Goal: Use online tool/utility: Utilize a website feature to perform a specific function

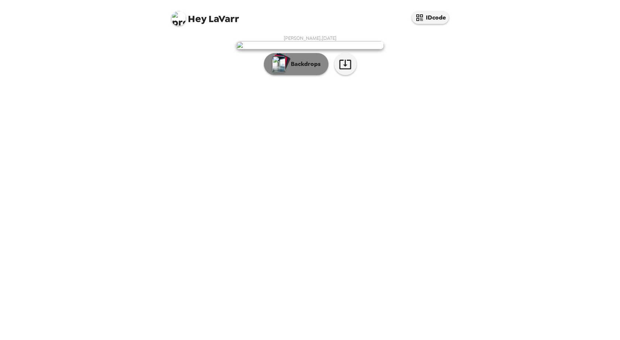
click at [298, 69] on p "Backdrops" at bounding box center [304, 64] width 34 height 9
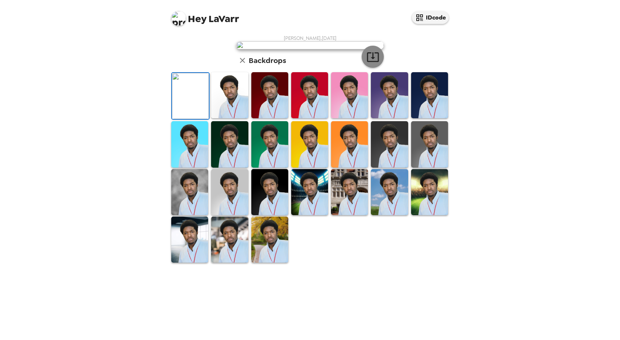
scroll to position [107, 0]
click at [305, 215] on img at bounding box center [309, 192] width 37 height 46
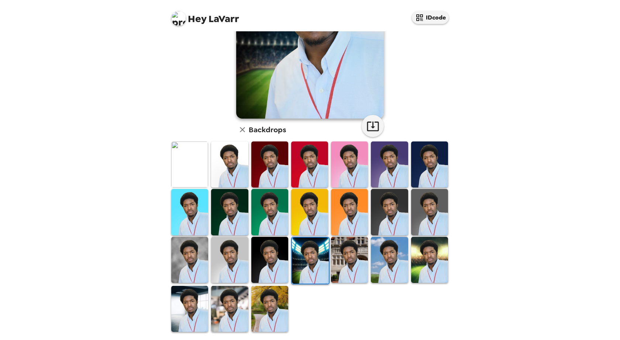
click at [349, 270] on img at bounding box center [349, 260] width 37 height 46
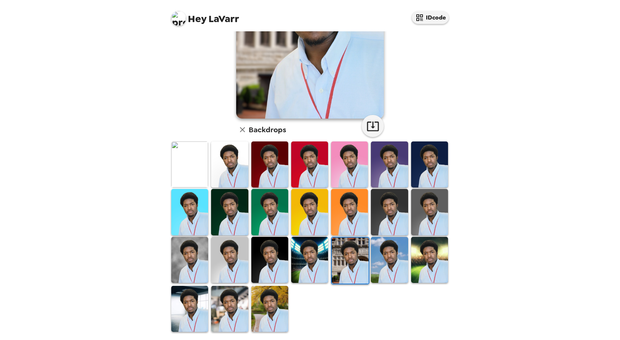
click at [270, 259] on img at bounding box center [269, 260] width 37 height 46
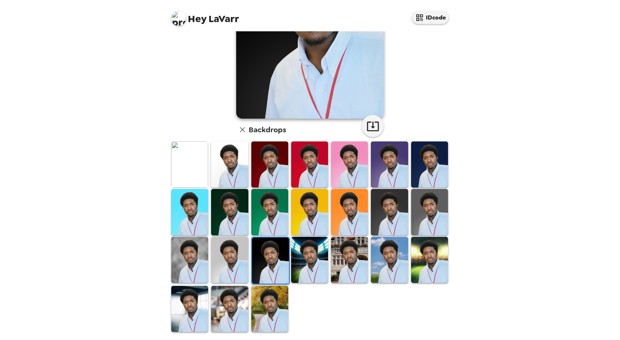
click at [434, 266] on img at bounding box center [429, 260] width 37 height 46
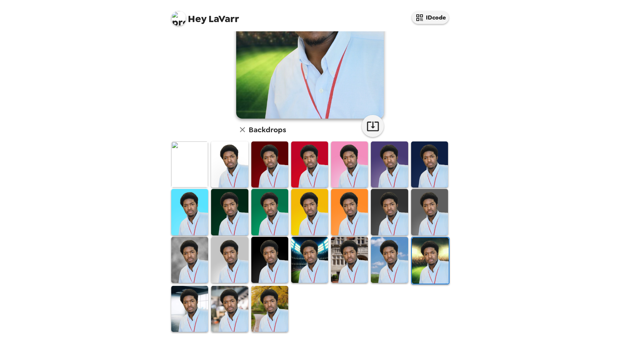
click at [308, 271] on img at bounding box center [309, 260] width 37 height 46
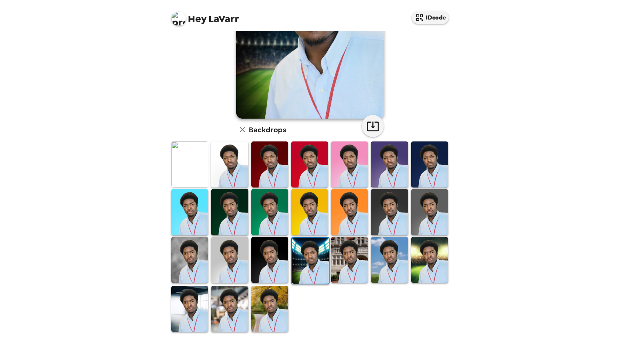
click at [282, 307] on img at bounding box center [269, 309] width 37 height 46
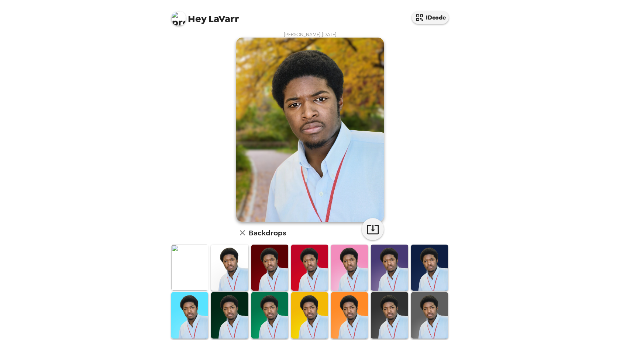
scroll to position [0, 0]
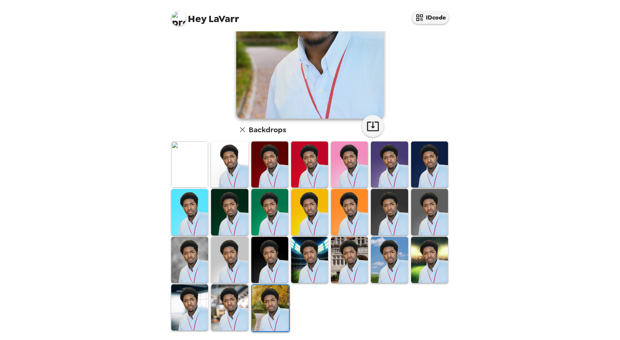
click at [233, 292] on img at bounding box center [229, 308] width 37 height 46
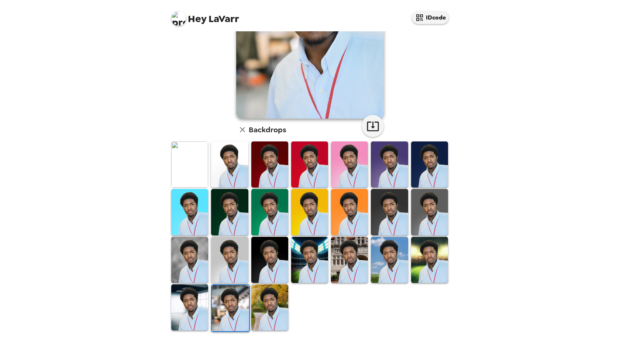
click at [349, 212] on img at bounding box center [349, 212] width 37 height 46
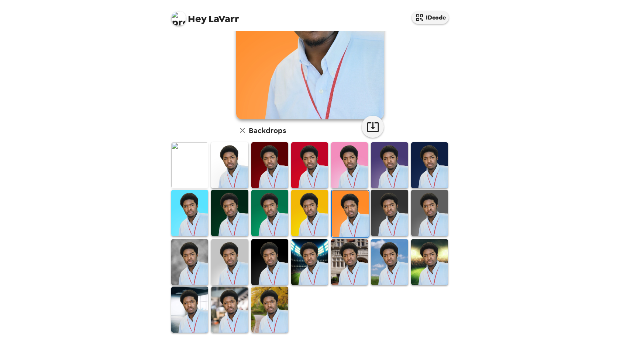
click at [306, 214] on img at bounding box center [309, 213] width 37 height 46
